Goal: Information Seeking & Learning: Learn about a topic

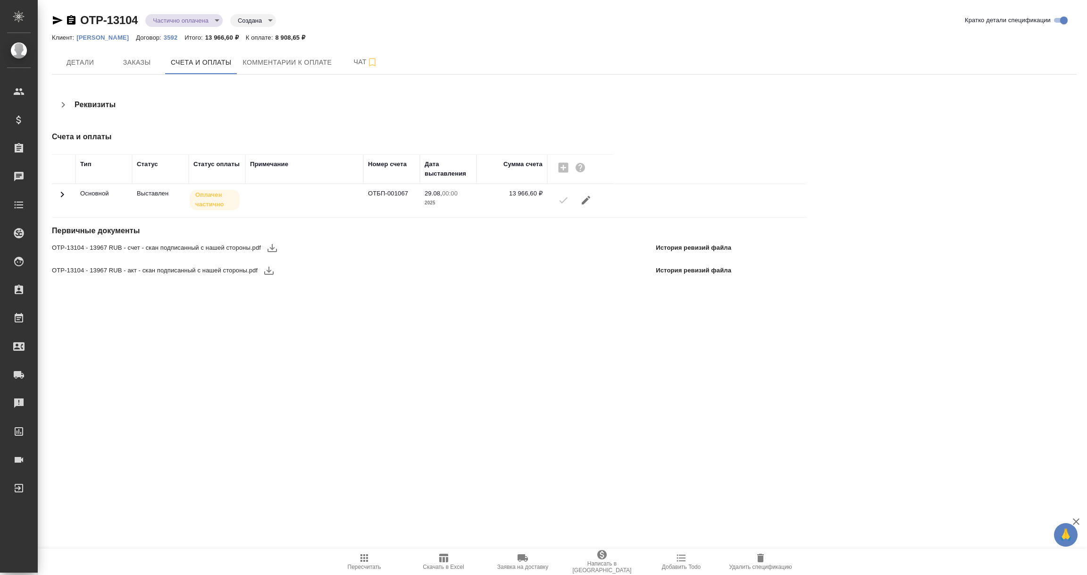
click at [55, 198] on td at bounding box center [64, 200] width 24 height 33
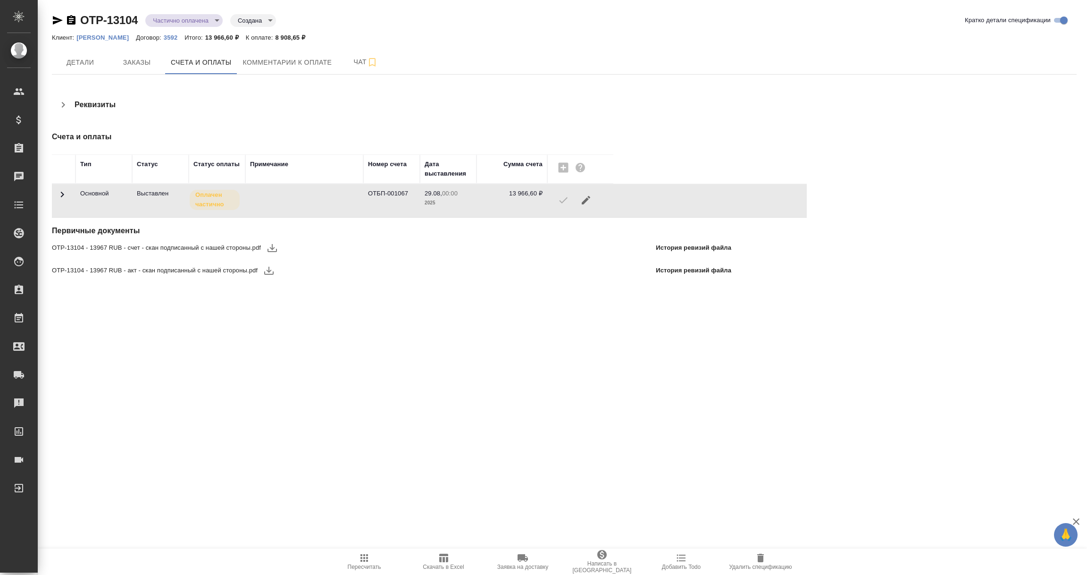
click at [60, 196] on icon at bounding box center [62, 194] width 11 height 11
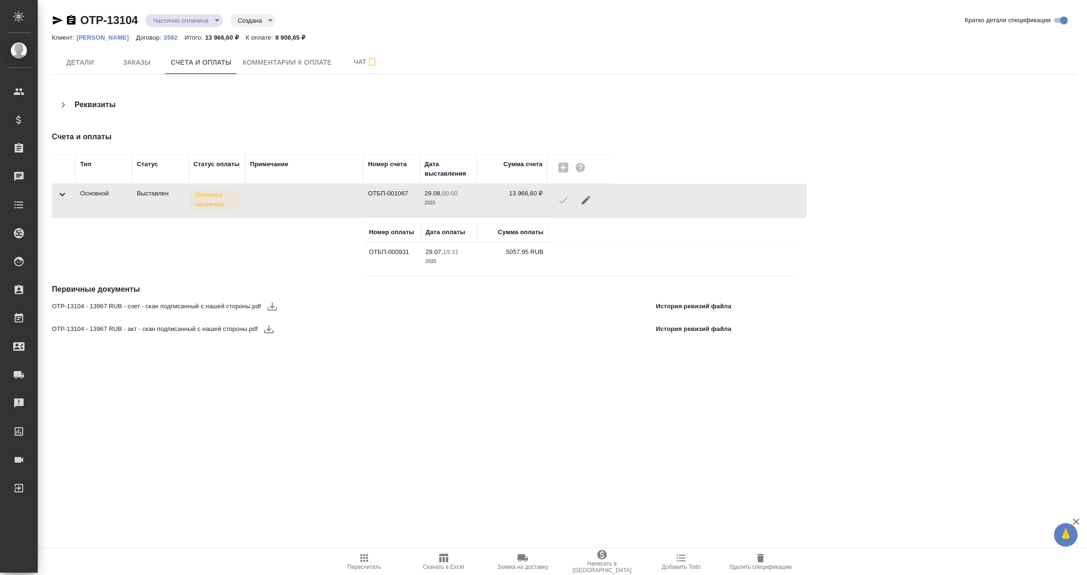
click at [58, 17] on icon "button" at bounding box center [57, 20] width 11 height 11
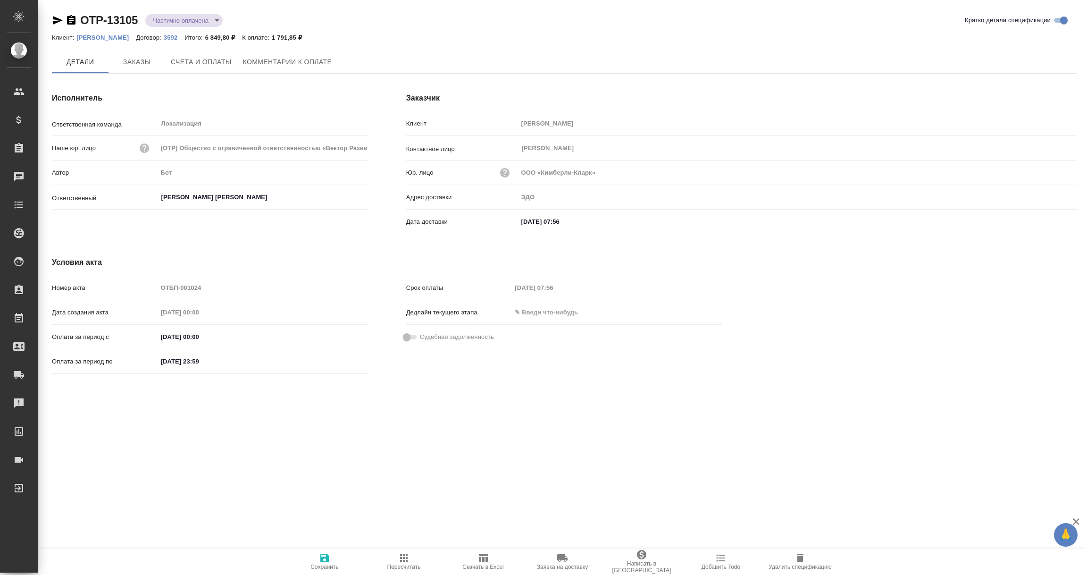
click at [58, 19] on icon "button" at bounding box center [58, 20] width 10 height 8
click at [58, 22] on icon "button" at bounding box center [57, 20] width 11 height 11
click at [53, 21] on icon "button" at bounding box center [58, 20] width 10 height 8
